Goal: Task Accomplishment & Management: Use online tool/utility

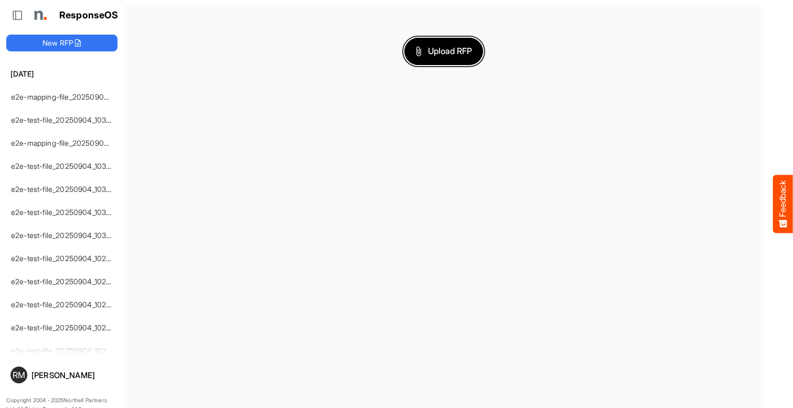
click at [444, 51] on span "Upload RFP" at bounding box center [443, 52] width 57 height 14
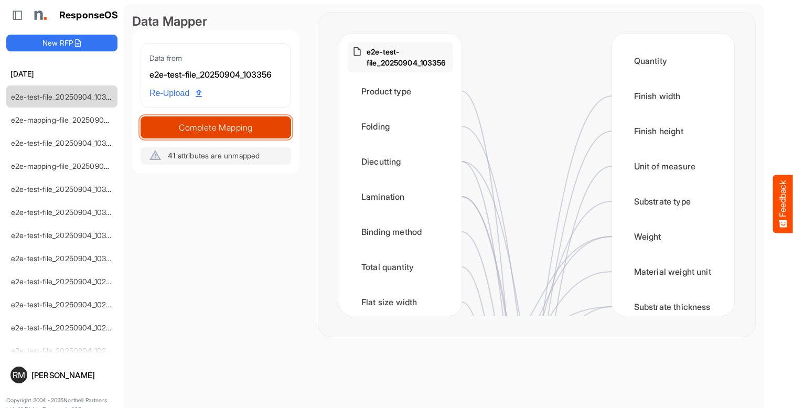
click at [216, 127] on span "Complete Mapping" at bounding box center [215, 127] width 149 height 15
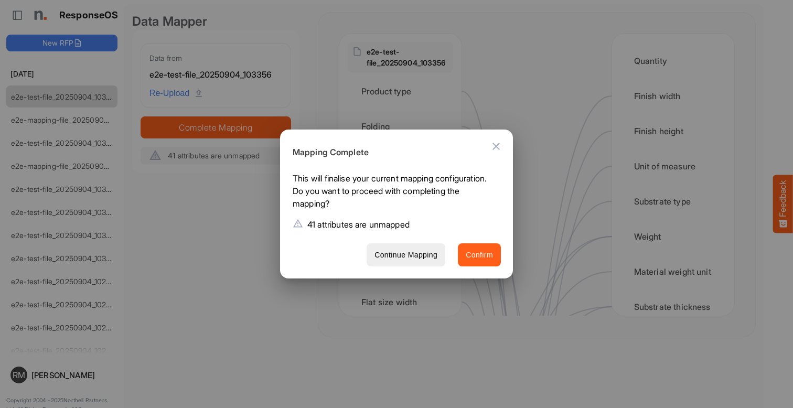
click at [479, 254] on span "Confirm" at bounding box center [479, 255] width 27 height 13
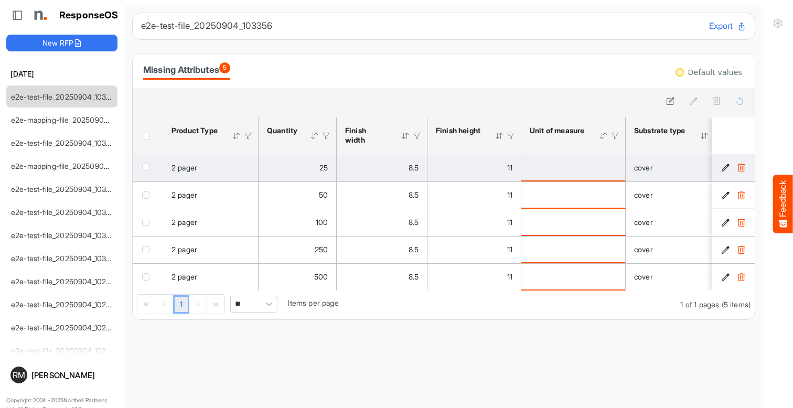
click at [148, 167] on span "checkbox" at bounding box center [145, 167] width 7 height 7
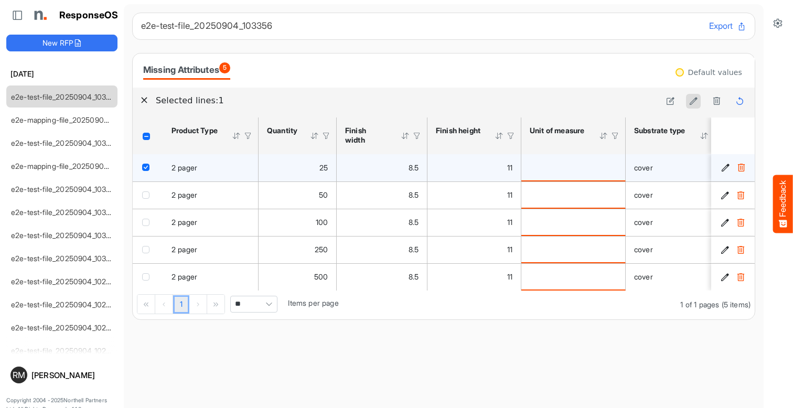
click at [693, 101] on icon at bounding box center [693, 100] width 9 height 9
